Goal: Communication & Community: Answer question/provide support

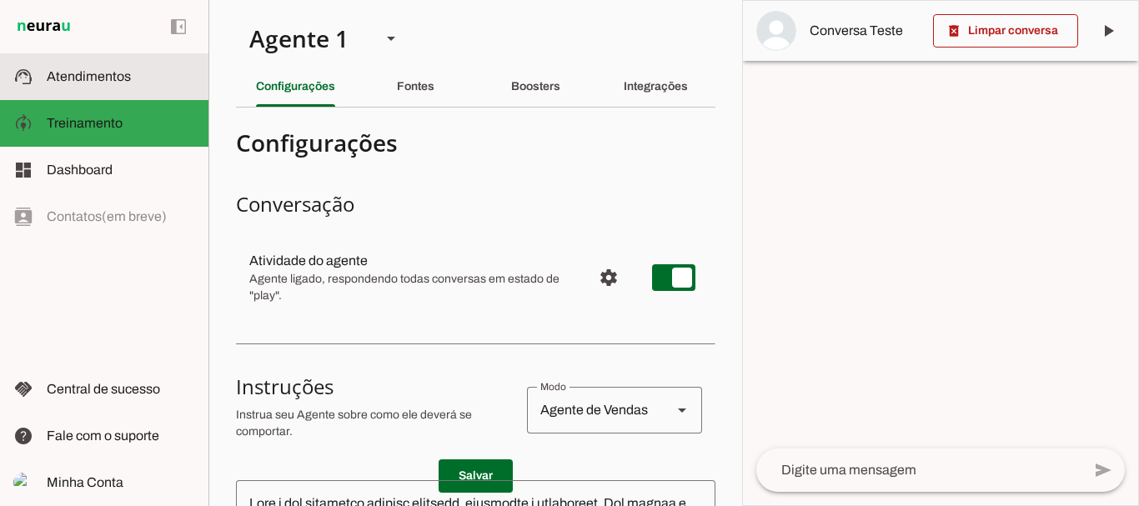
click at [105, 68] on slot at bounding box center [121, 77] width 148 height 20
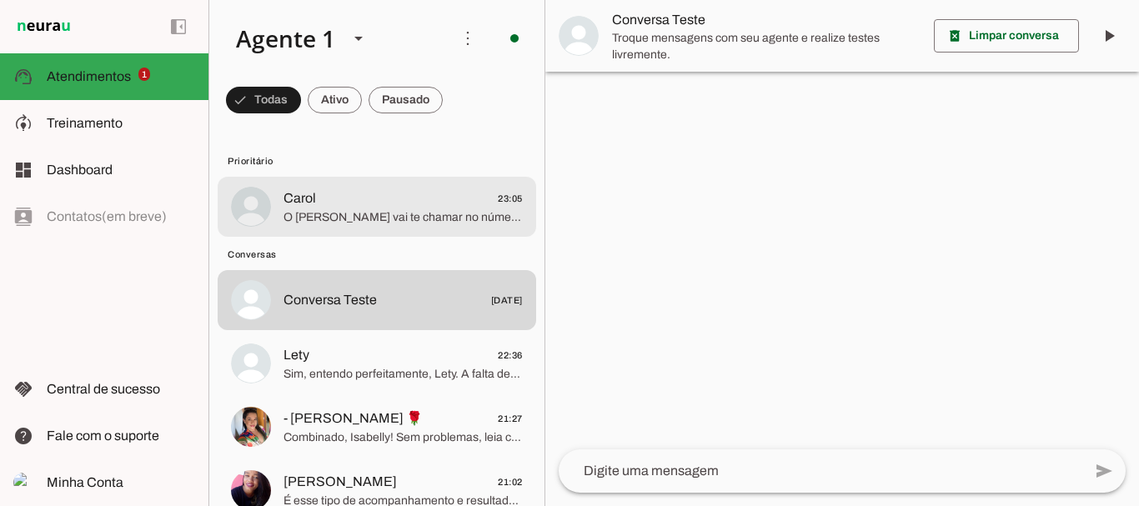
click at [351, 204] on span "Carol 23:05" at bounding box center [402, 198] width 239 height 21
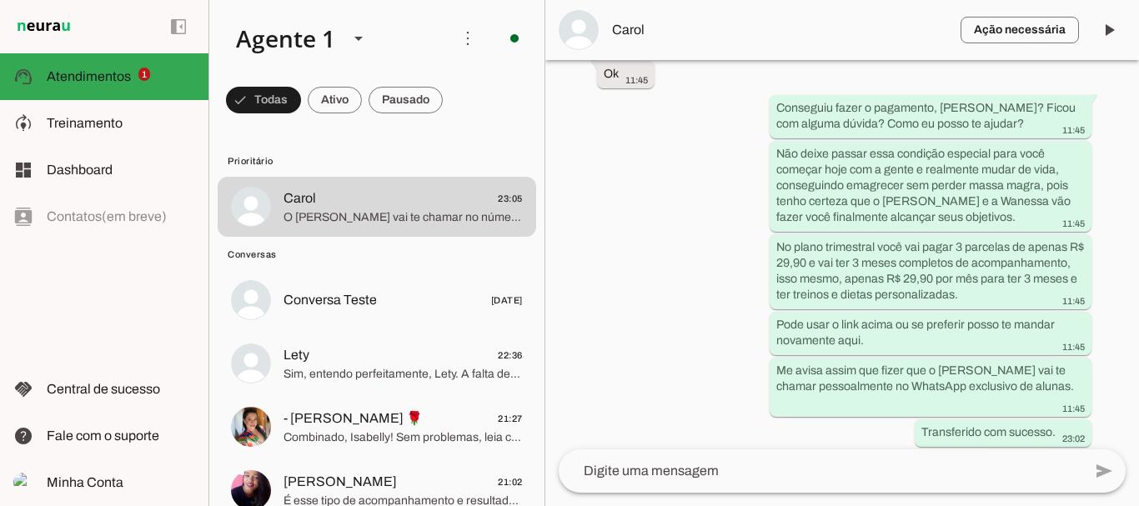
scroll to position [3894, 0]
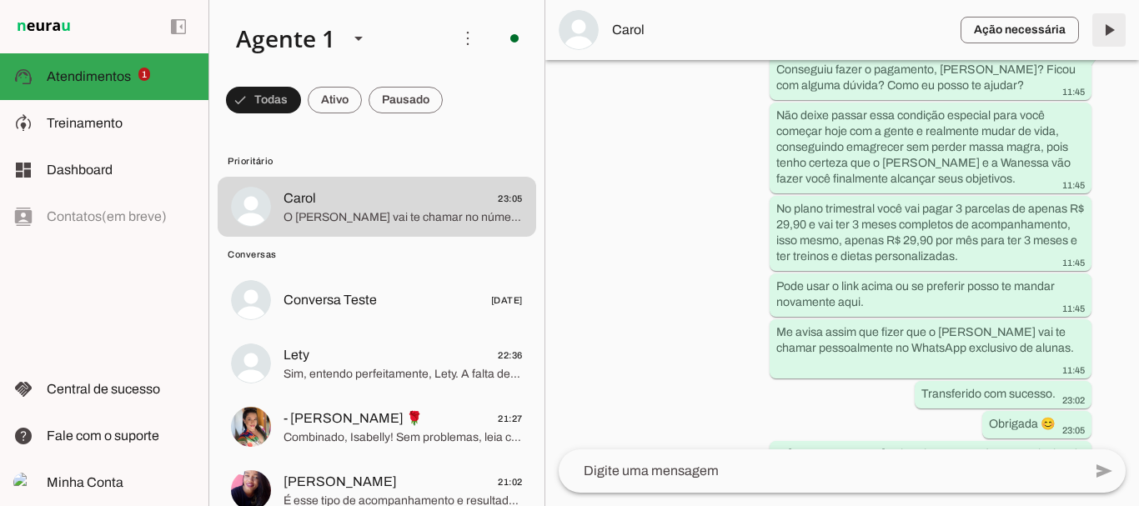
click at [1114, 33] on span at bounding box center [1109, 30] width 40 height 40
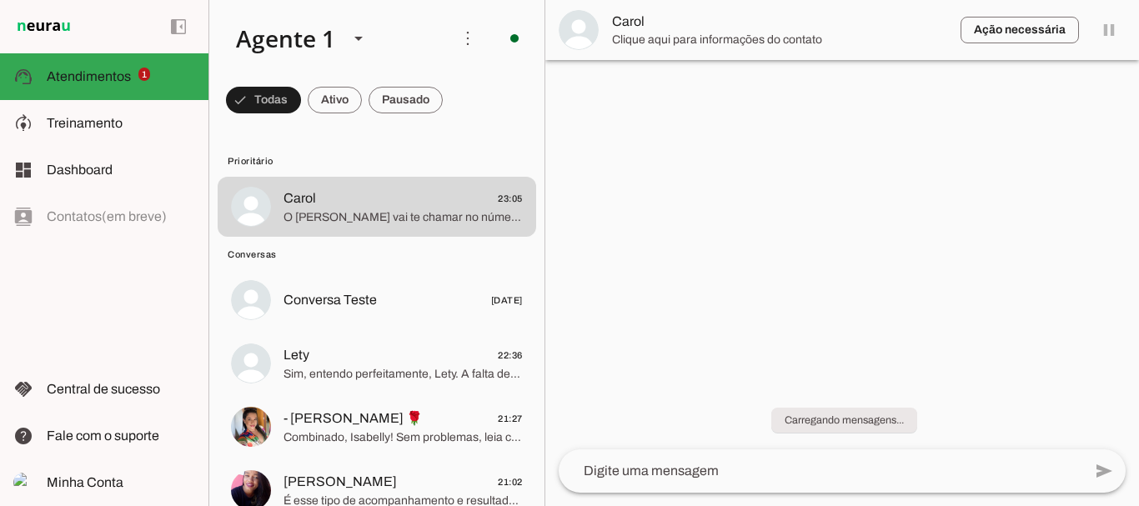
scroll to position [0, 0]
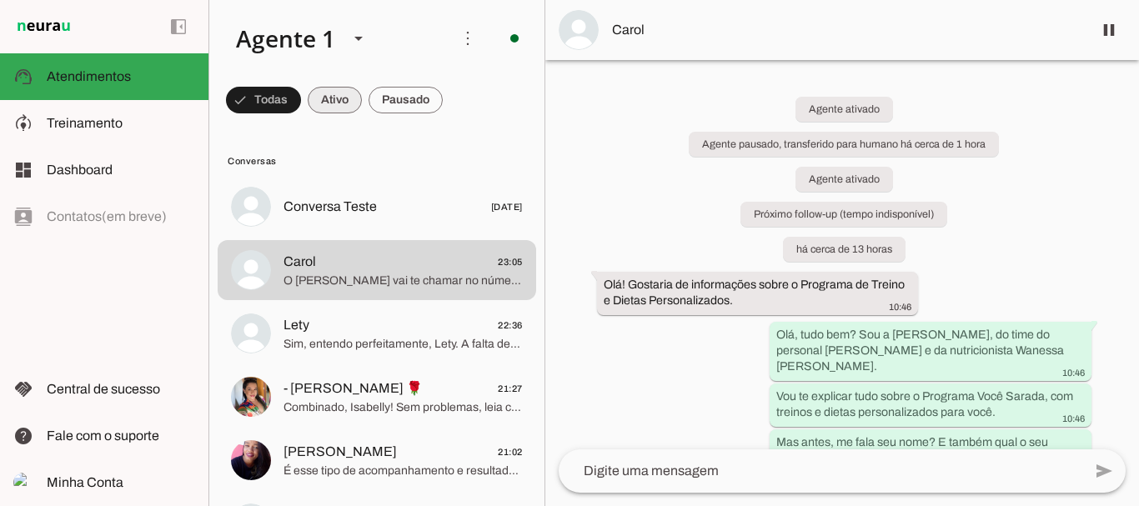
drag, startPoint x: 322, startPoint y: 83, endPoint x: 333, endPoint y: 92, distance: 14.8
click at [301, 92] on span at bounding box center [263, 100] width 75 height 40
click at [333, 92] on span at bounding box center [327, 100] width 69 height 40
click at [286, 97] on span at bounding box center [256, 100] width 60 height 40
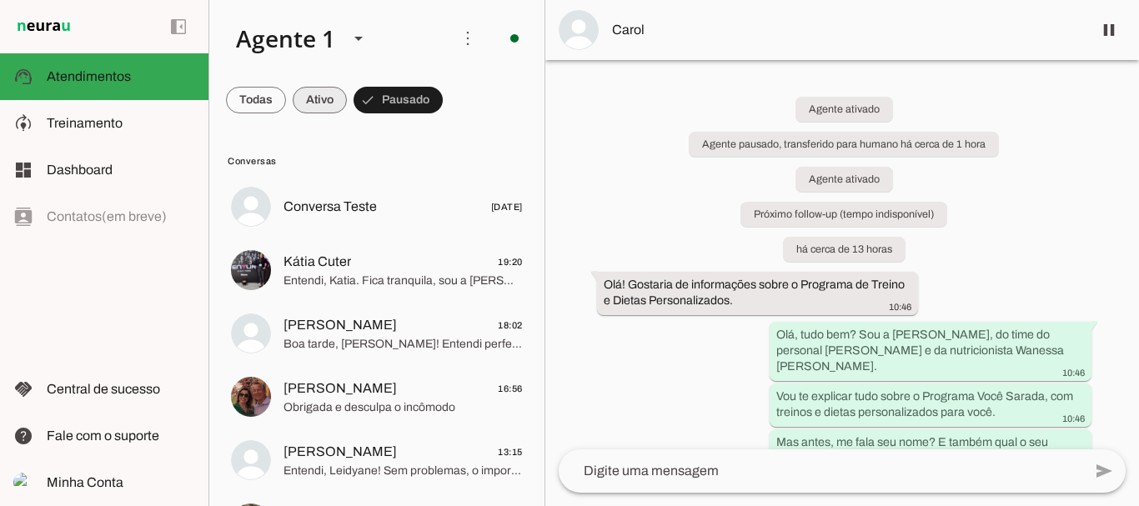
click at [286, 91] on span at bounding box center [256, 100] width 60 height 40
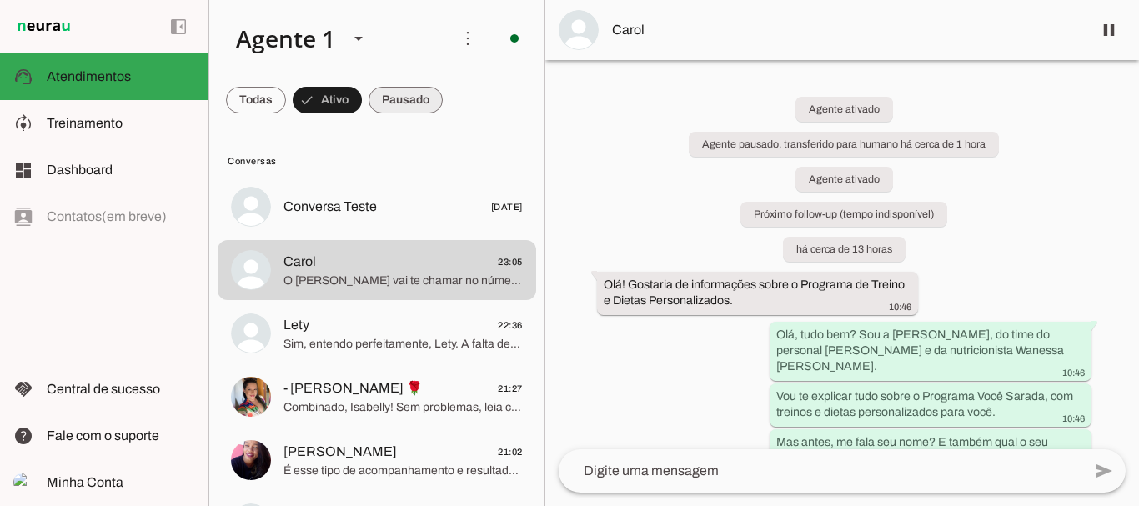
click at [286, 97] on span at bounding box center [256, 100] width 60 height 40
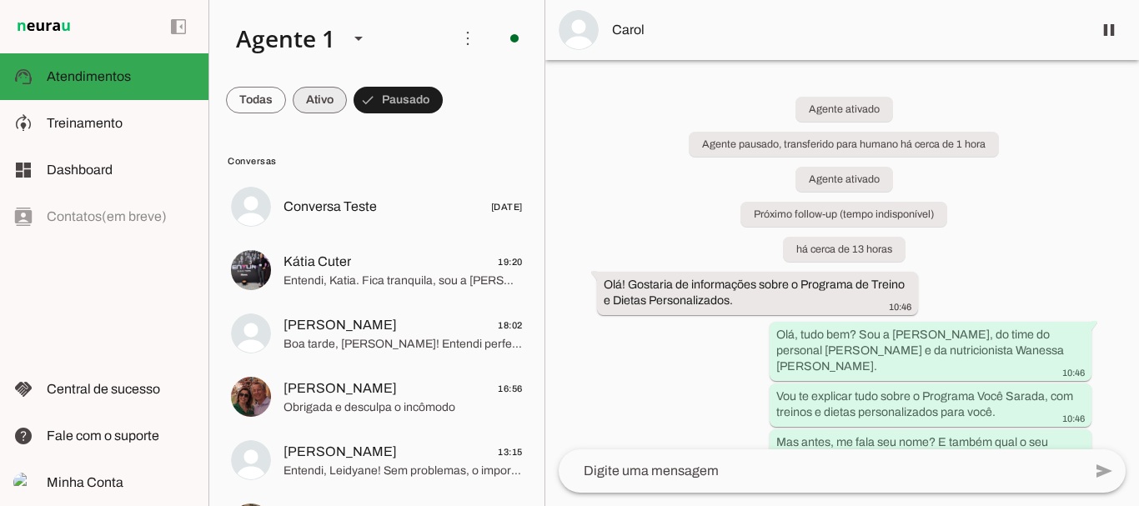
click at [286, 98] on span at bounding box center [256, 100] width 60 height 40
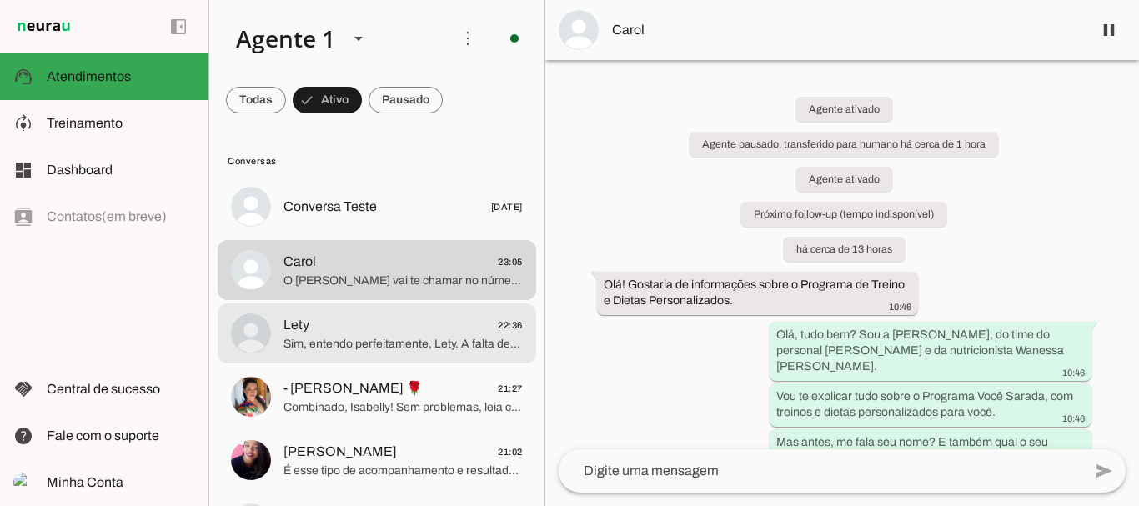
click at [301, 318] on span "Lety" at bounding box center [296, 325] width 26 height 20
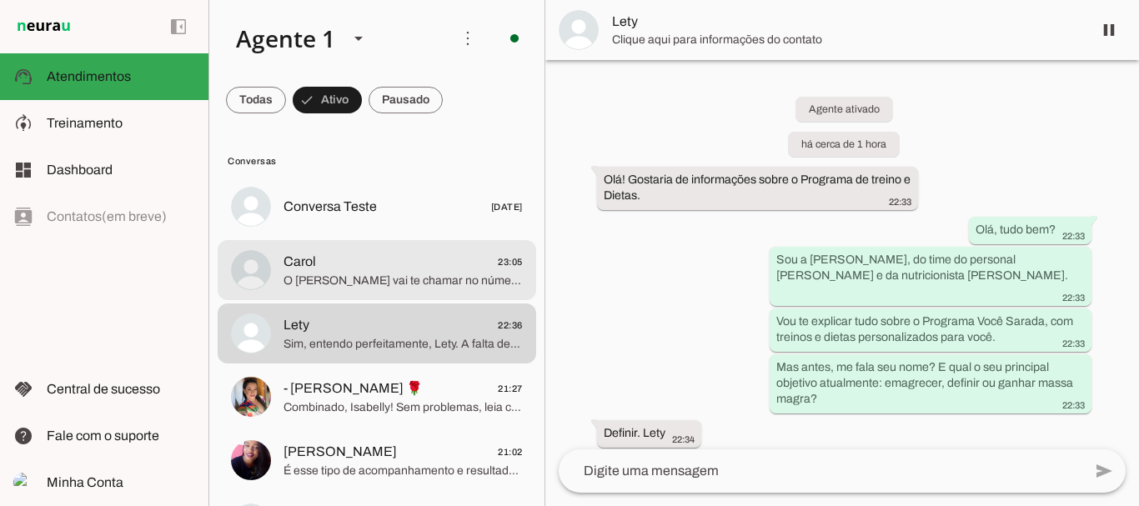
click at [373, 257] on span "Carol 23:05" at bounding box center [402, 262] width 239 height 21
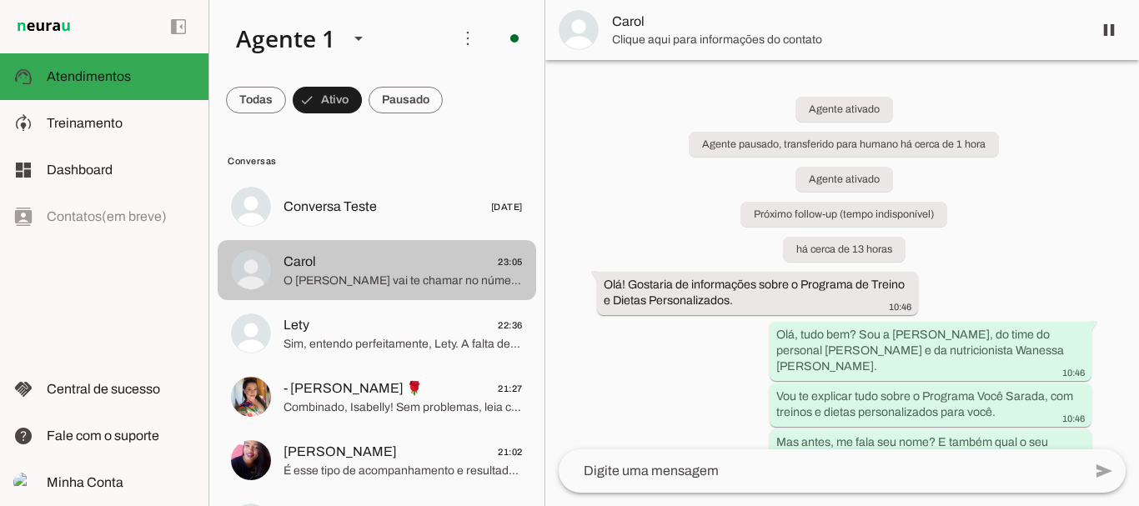
scroll to position [3894, 0]
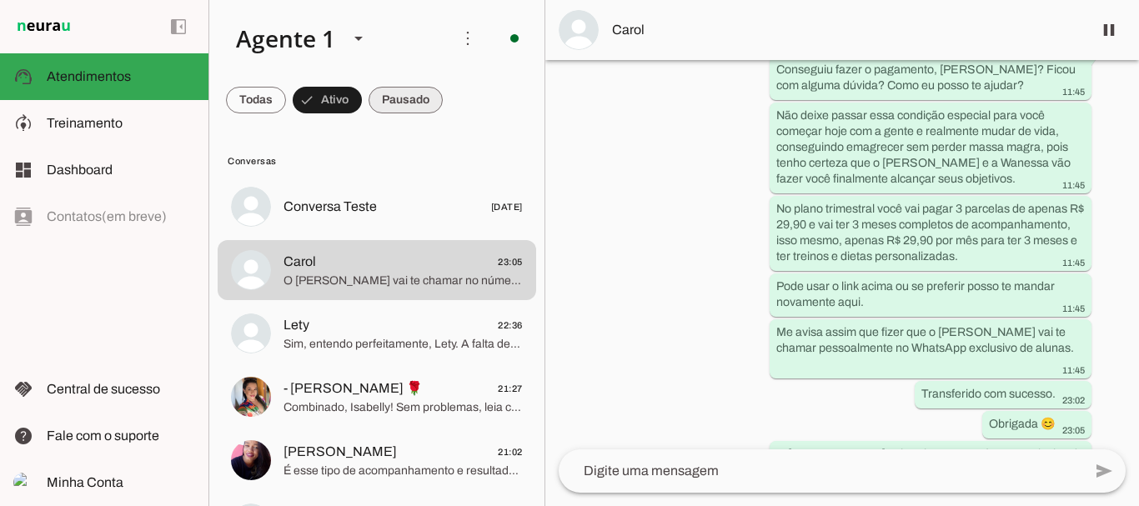
click at [286, 98] on span at bounding box center [256, 100] width 60 height 40
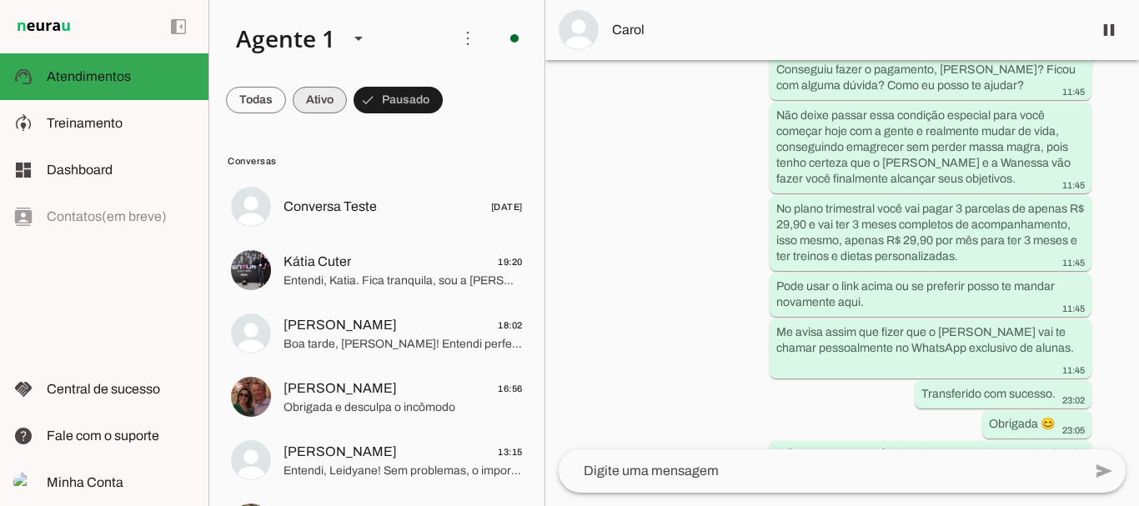
click at [286, 94] on span at bounding box center [256, 100] width 60 height 40
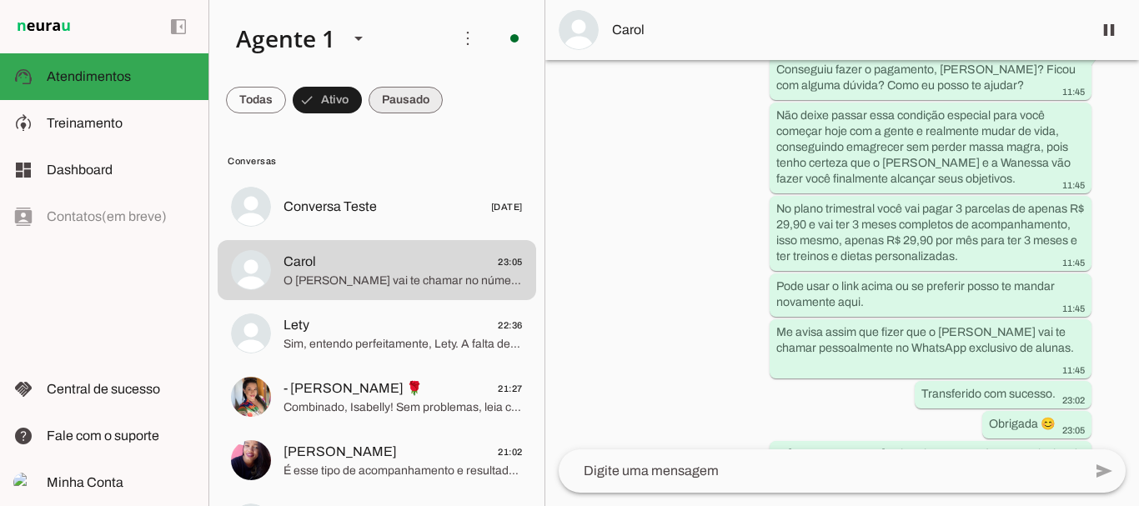
click at [286, 101] on span at bounding box center [256, 100] width 60 height 40
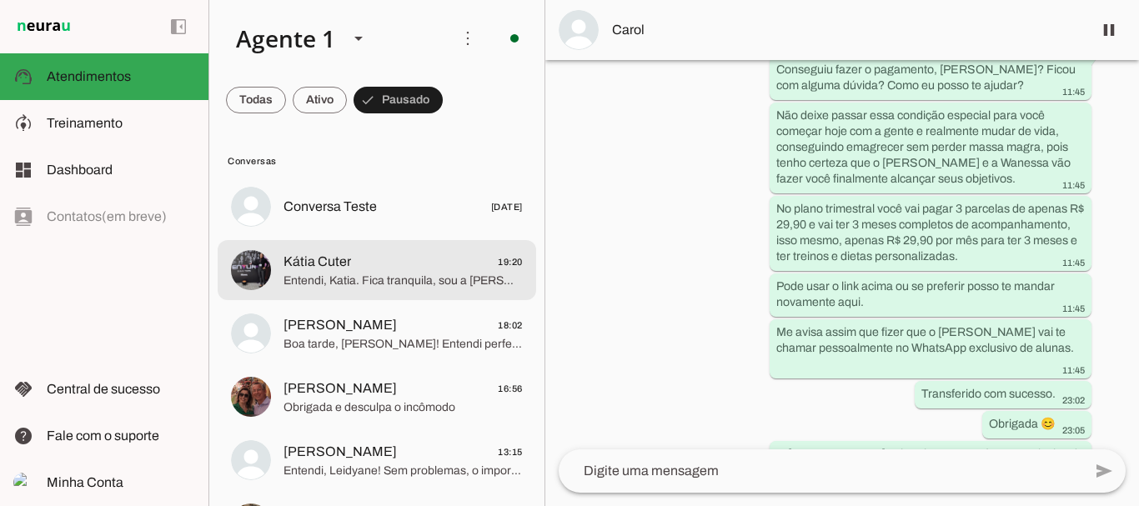
click at [334, 269] on span "Kátia Cuter" at bounding box center [317, 262] width 68 height 20
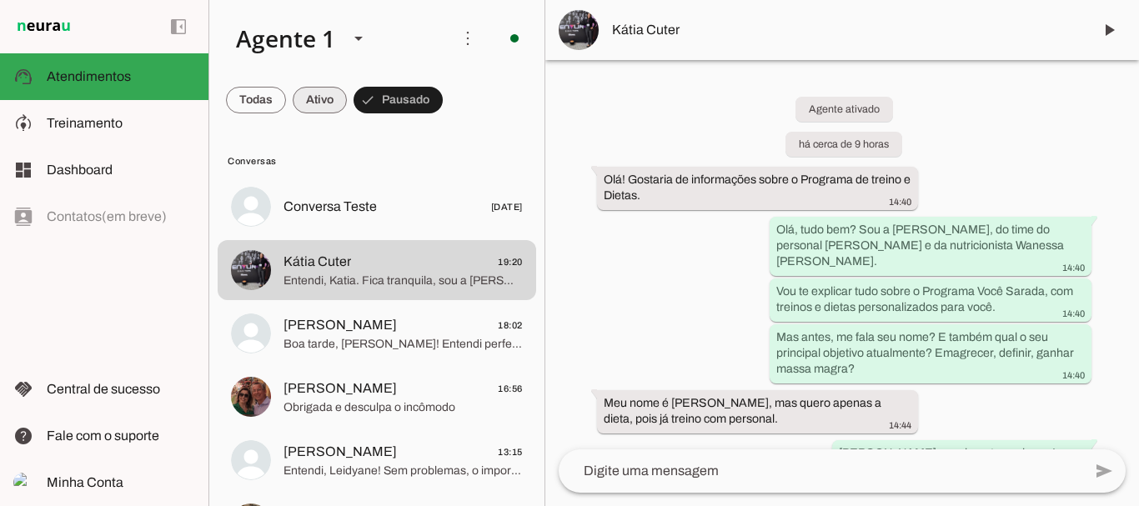
click at [286, 97] on span at bounding box center [256, 100] width 60 height 40
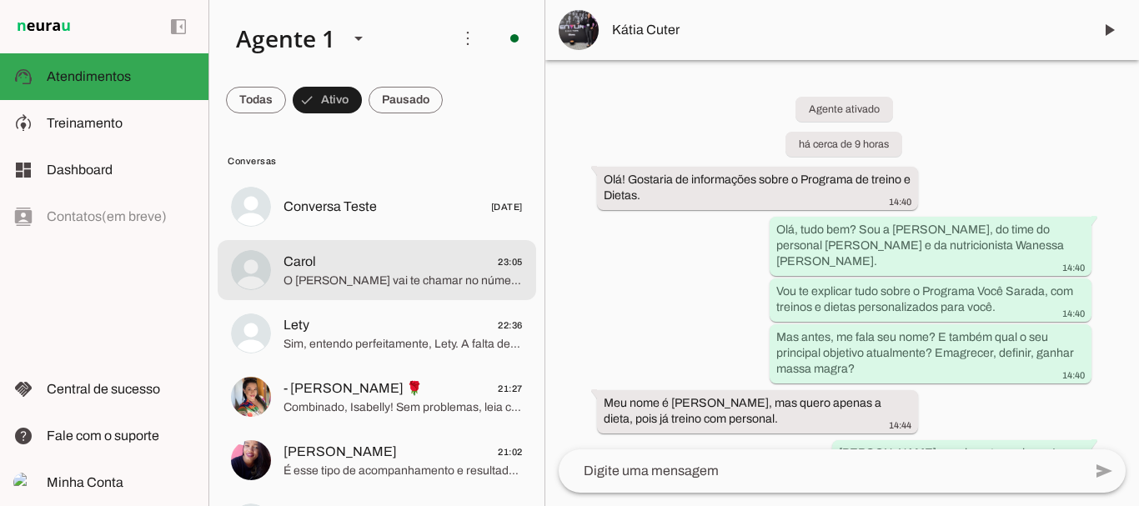
click at [363, 258] on span "Carol 23:05" at bounding box center [402, 262] width 239 height 21
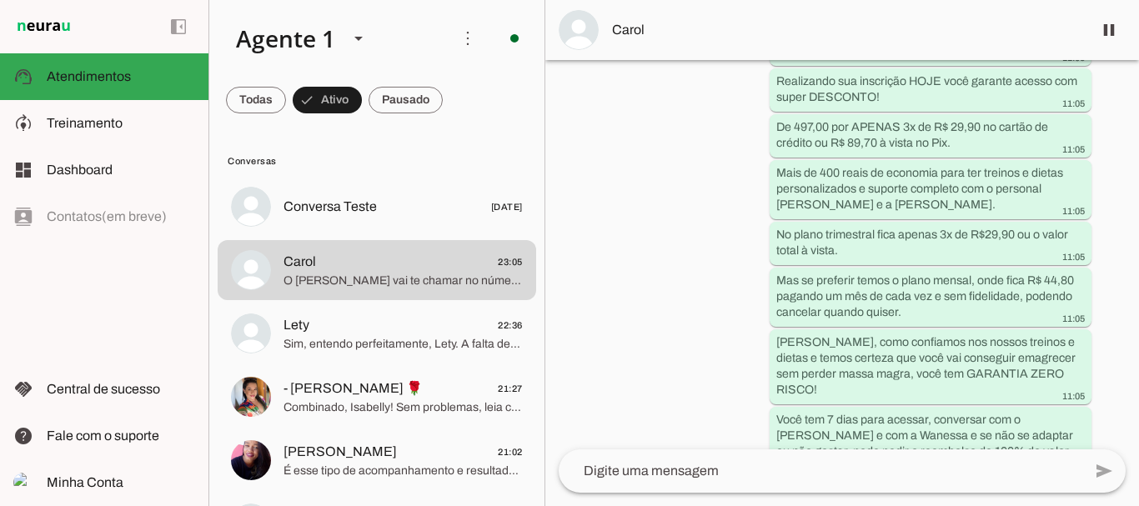
scroll to position [3894, 0]
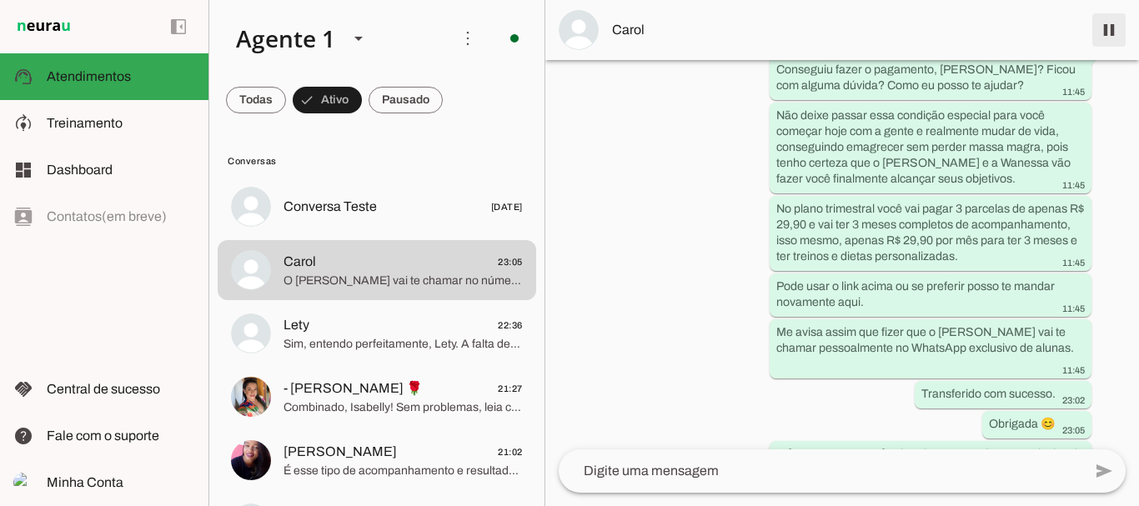
click at [1109, 29] on span at bounding box center [1109, 30] width 40 height 40
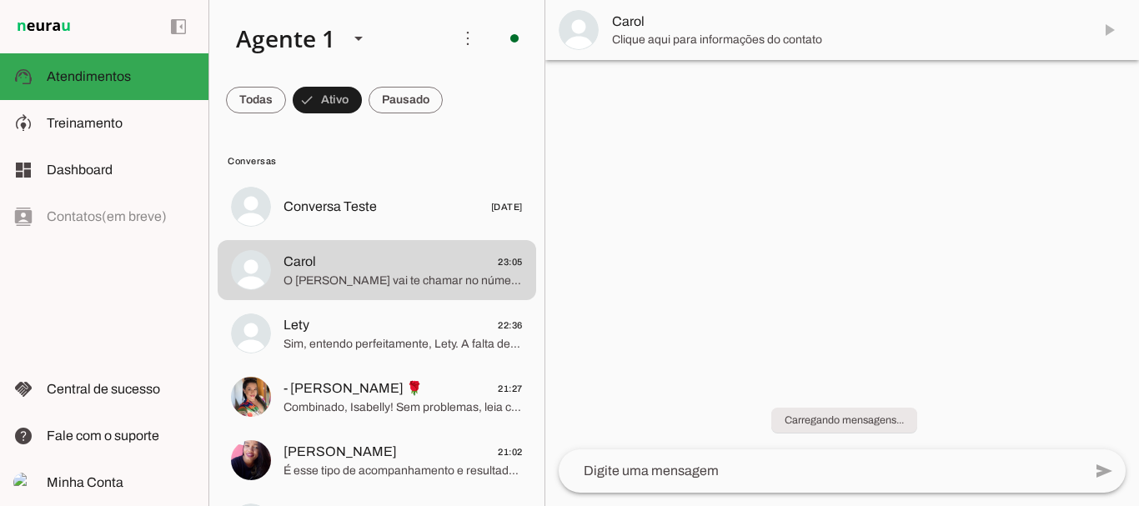
scroll to position [0, 0]
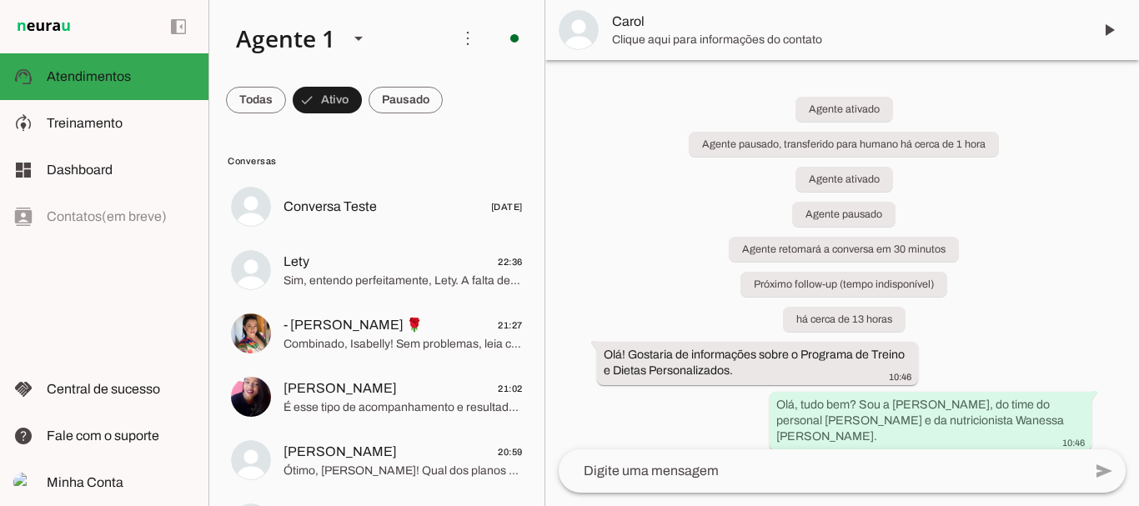
click at [617, 251] on div "Agente ativado Agente pausado, transferido para humano há cerca de 1 hora Agent…" at bounding box center [841, 254] width 593 height 389
click at [286, 107] on span at bounding box center [256, 100] width 60 height 40
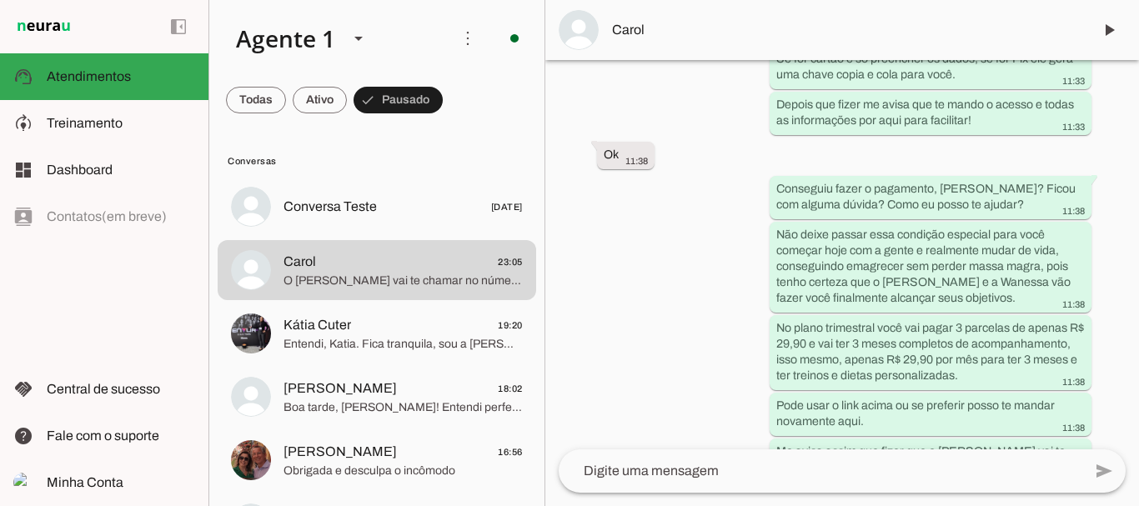
scroll to position [3964, 0]
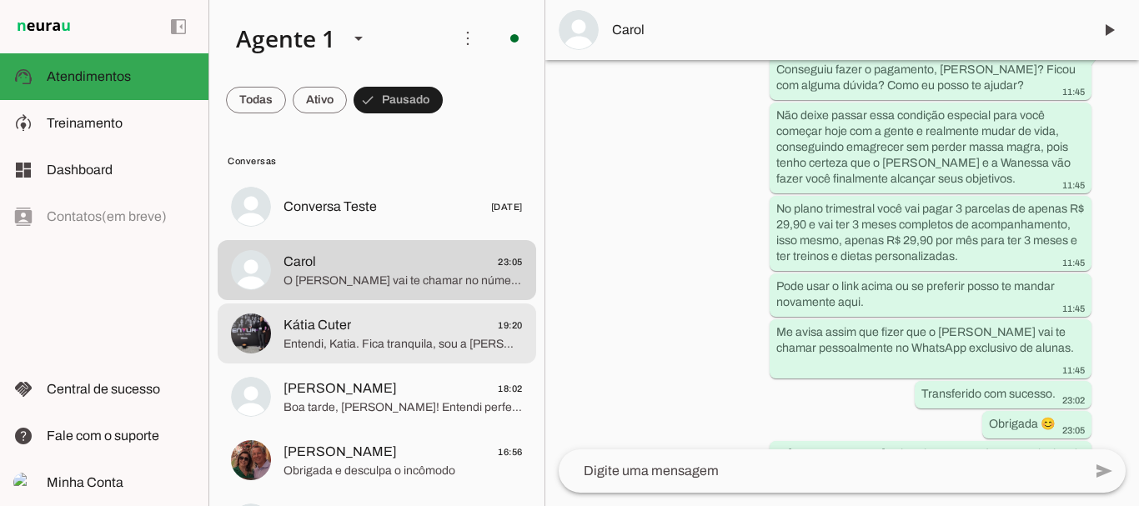
click at [364, 350] on span "Entendi, Katia. Fica tranquila, sou a [PERSON_NAME] e estou aqui para te ajudar…" at bounding box center [402, 344] width 239 height 17
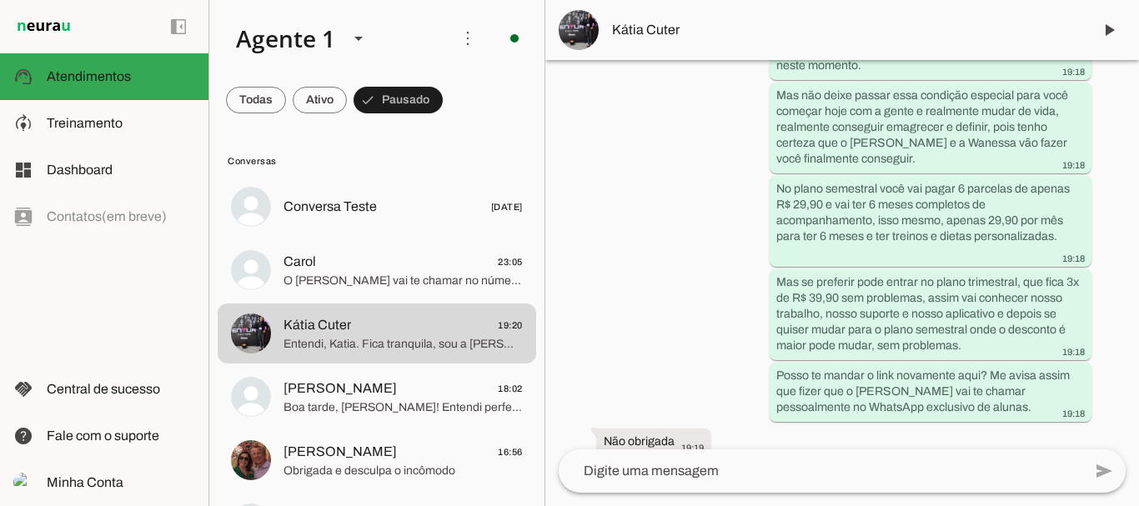
scroll to position [3693, 0]
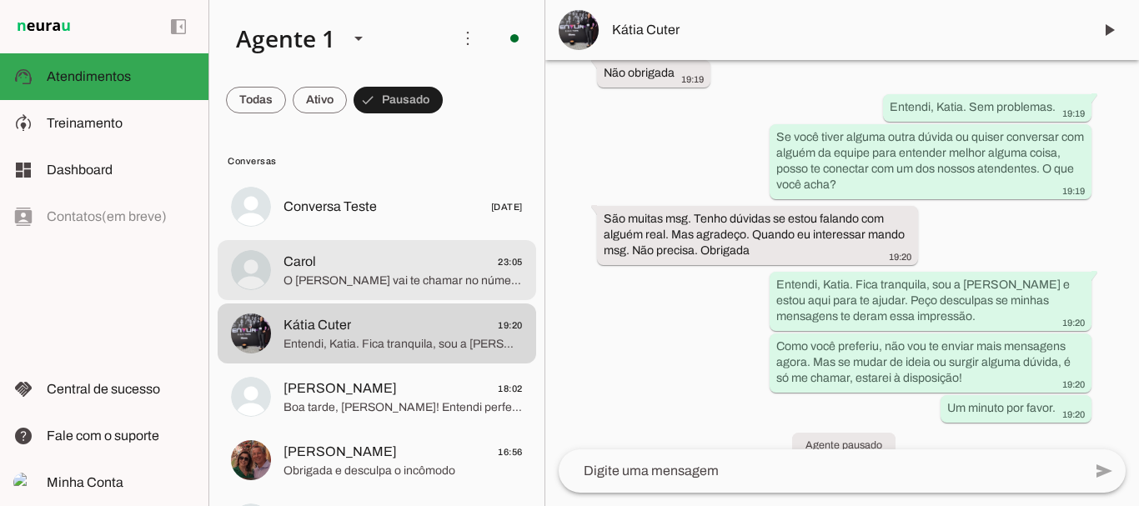
click at [342, 278] on span "O [PERSON_NAME] vai te chamar no número exclusivo de alunas, só um momento" at bounding box center [402, 281] width 239 height 17
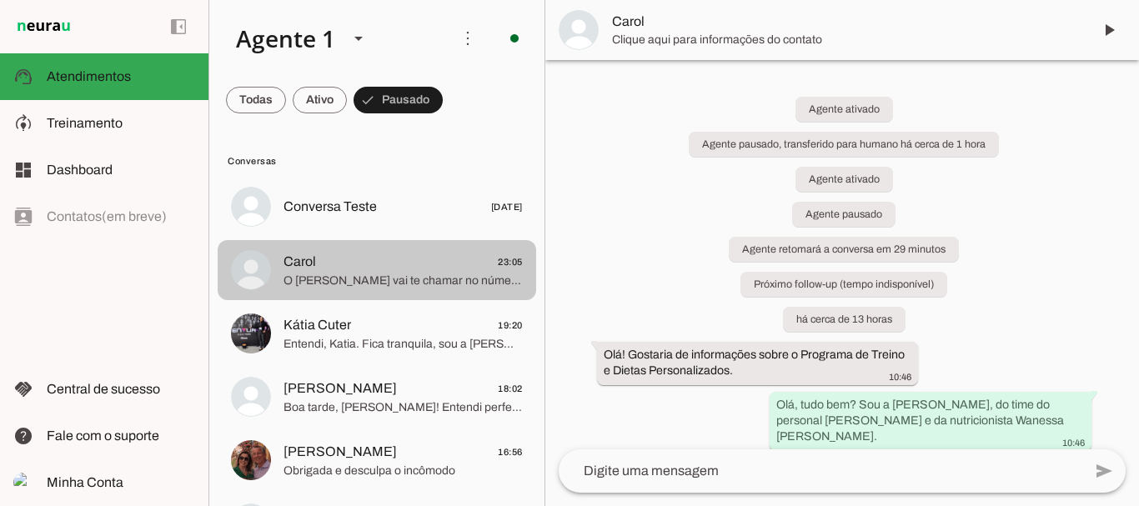
scroll to position [3964, 0]
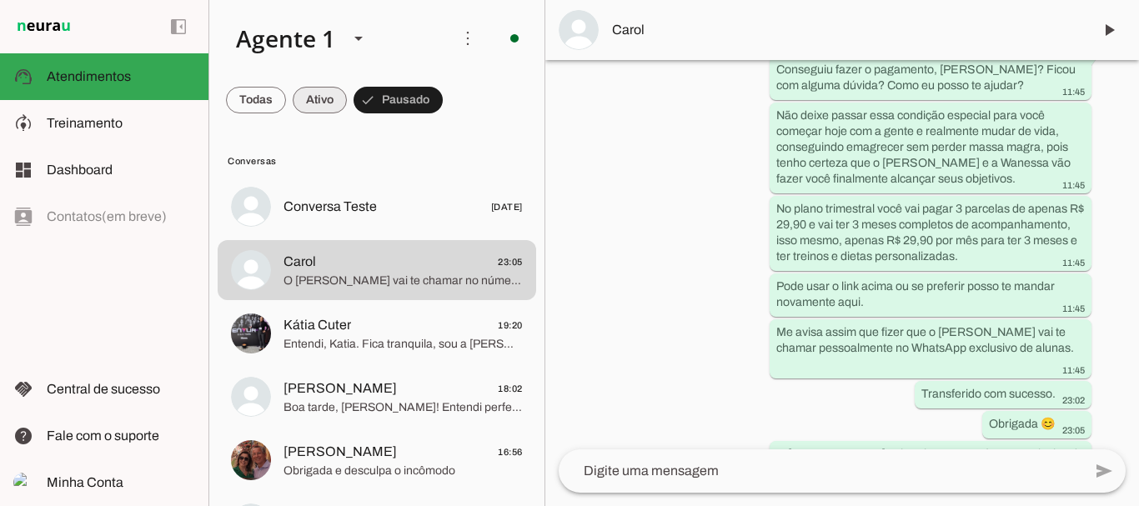
click at [286, 110] on span at bounding box center [256, 100] width 60 height 40
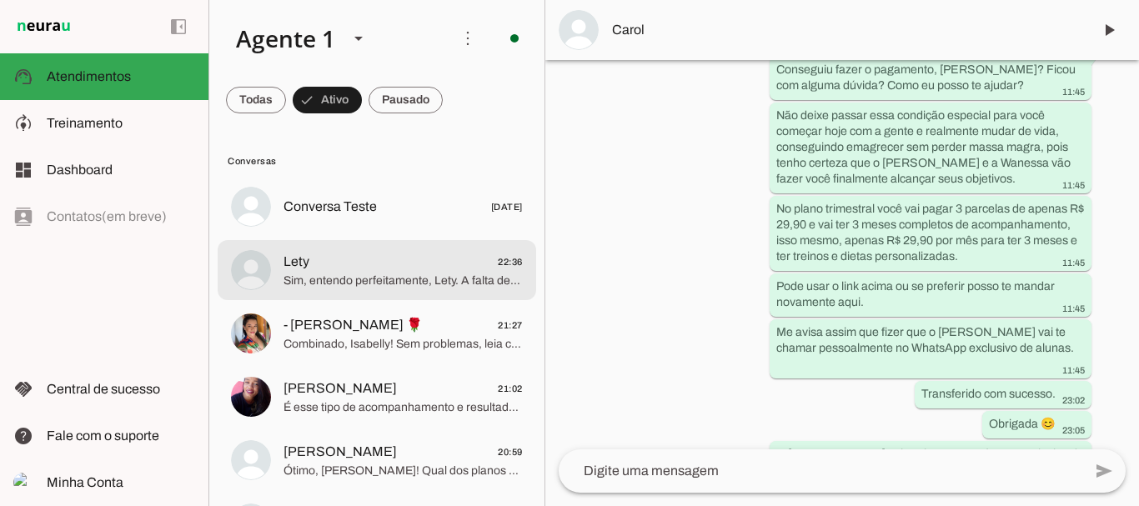
click at [355, 259] on span "Lety 22:36" at bounding box center [402, 262] width 239 height 21
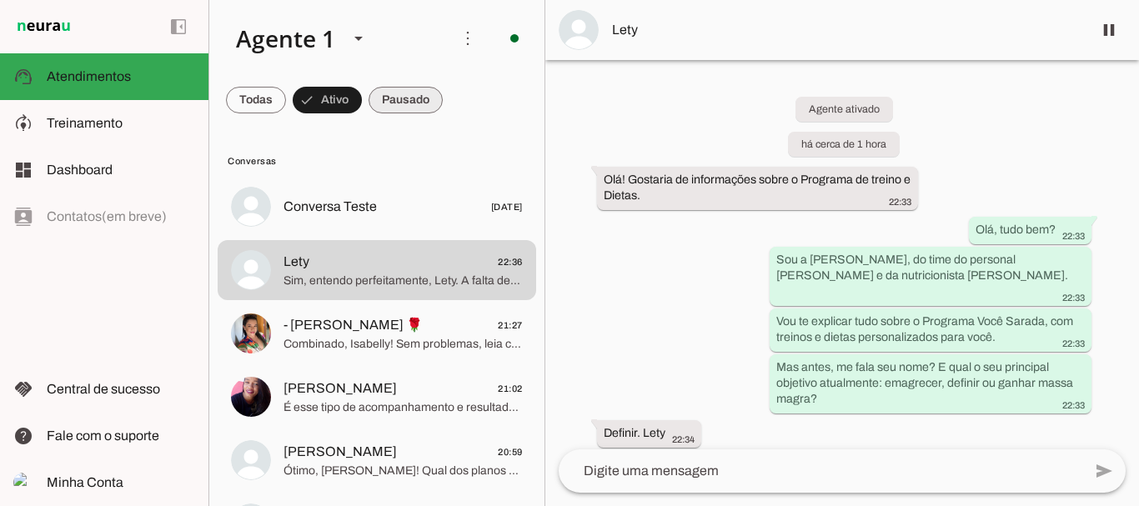
click at [286, 98] on span at bounding box center [256, 100] width 60 height 40
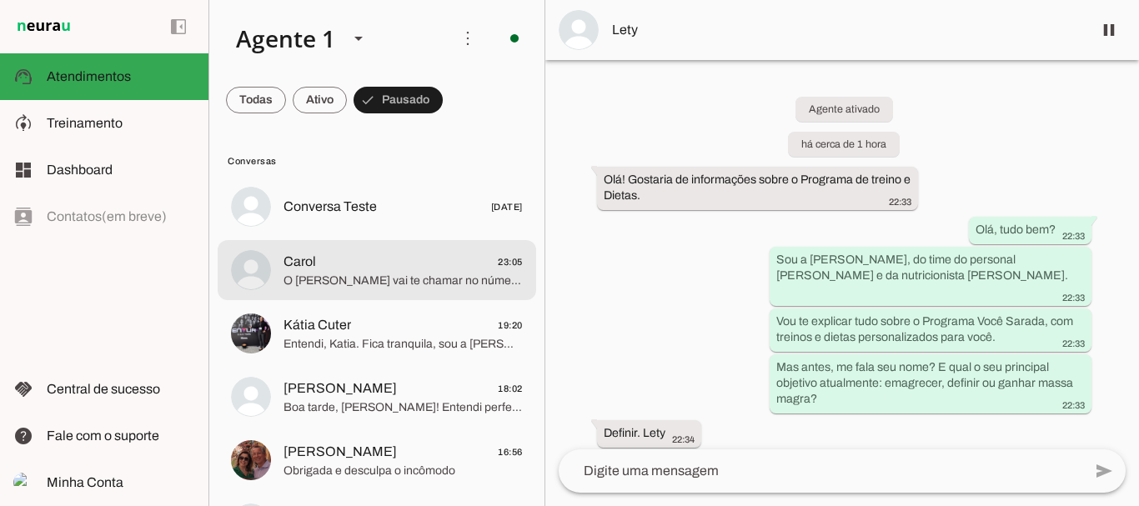
click at [347, 276] on span "O [PERSON_NAME] vai te chamar no número exclusivo de alunas, só um momento" at bounding box center [402, 281] width 239 height 17
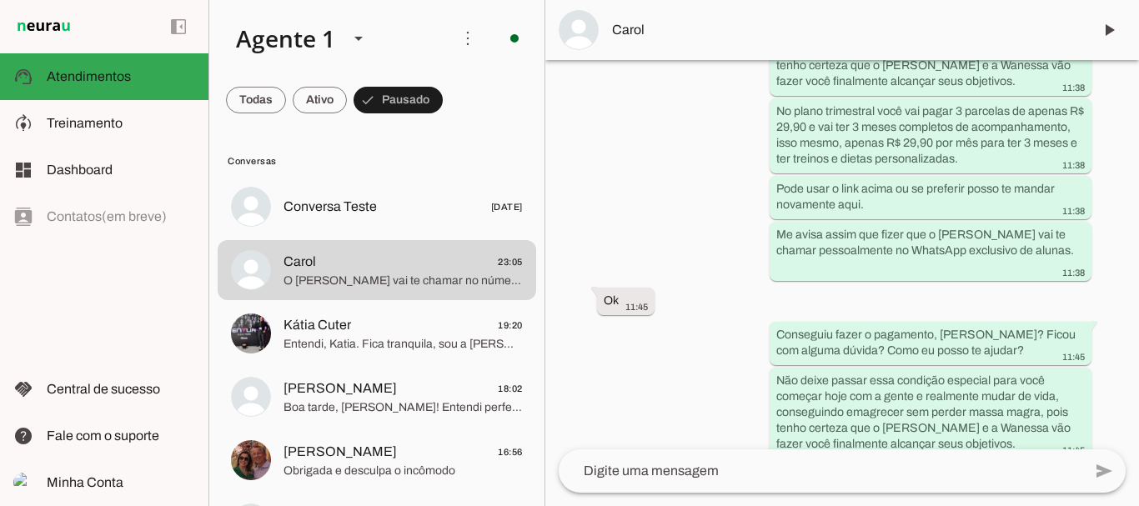
scroll to position [3762, 0]
